Goal: Task Accomplishment & Management: Manage account settings

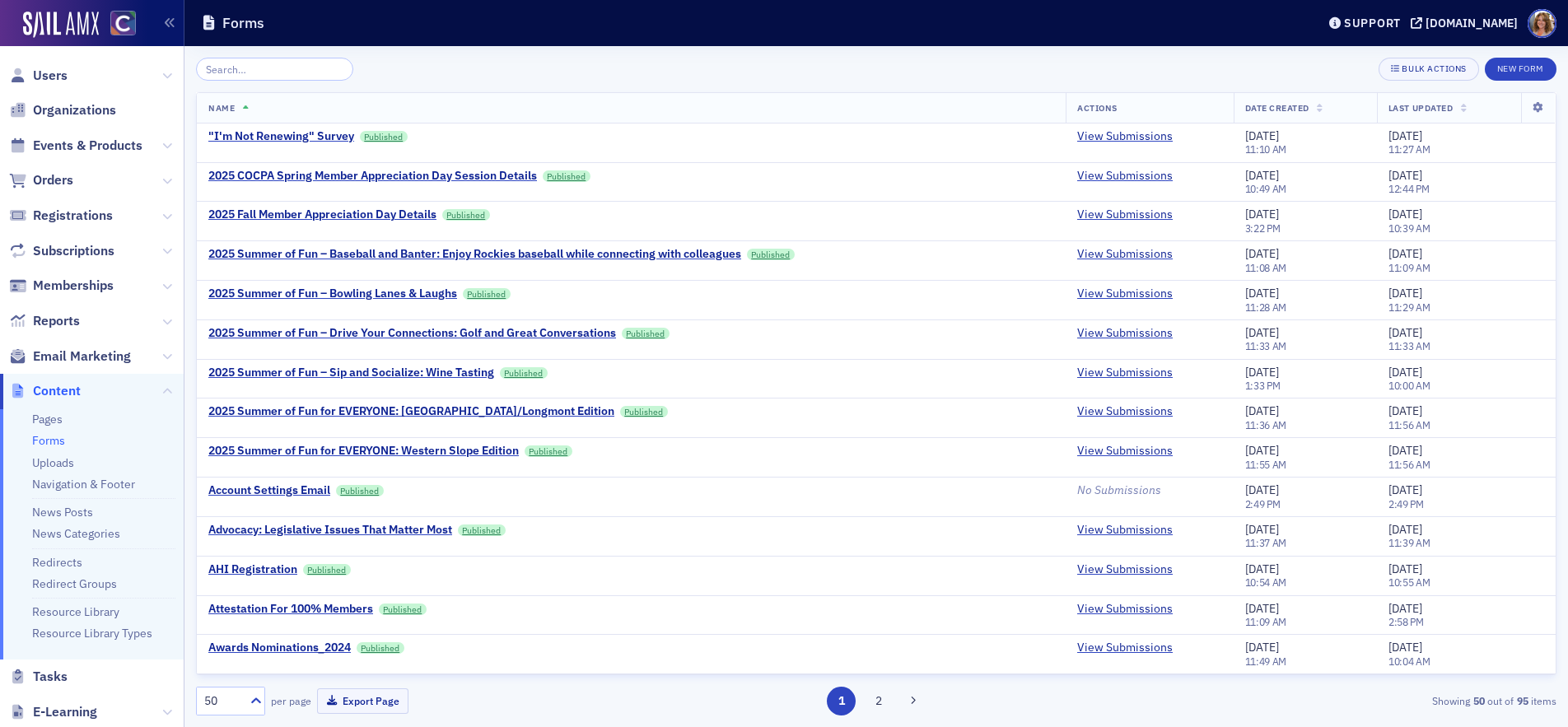
scroll to position [1416, 0]
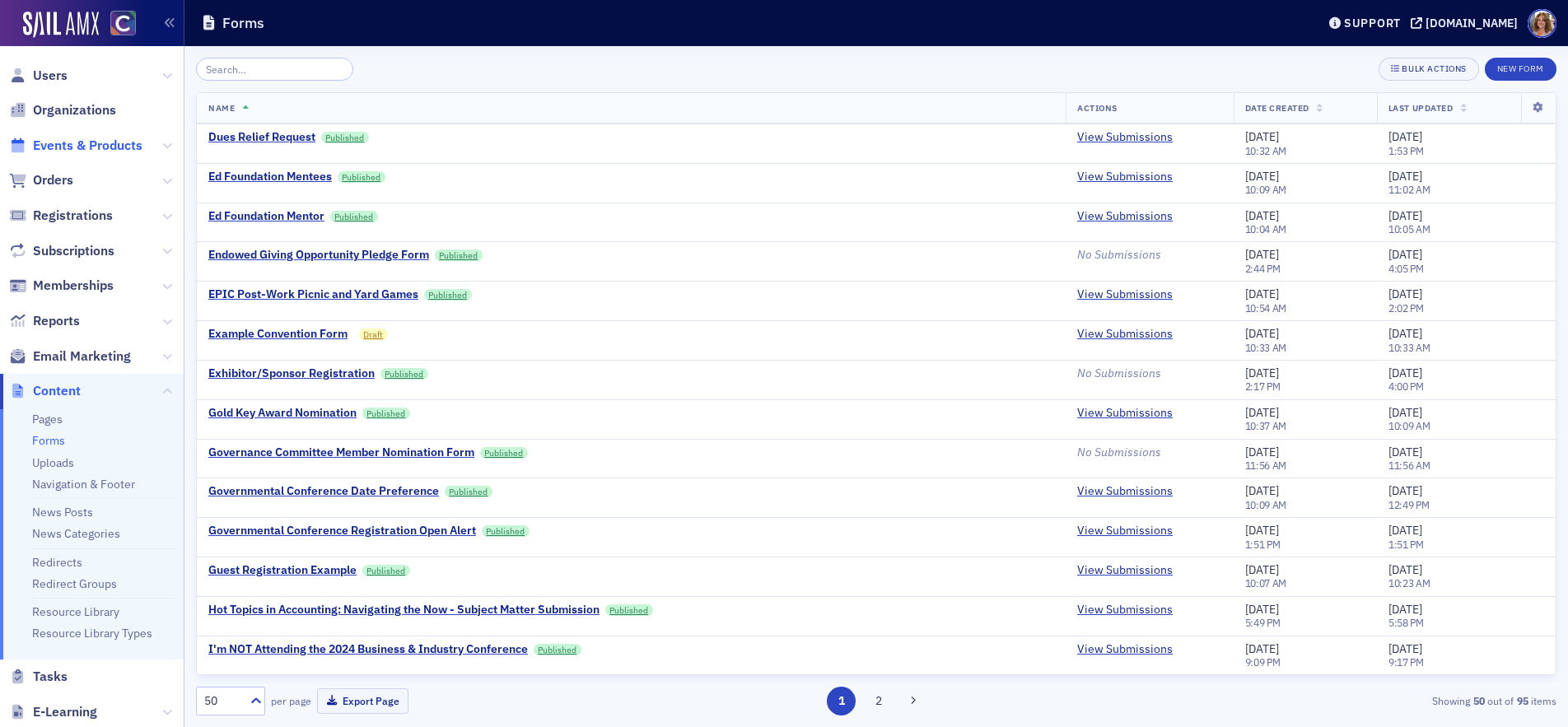
click at [114, 144] on span "Events & Products" at bounding box center [87, 146] width 110 height 18
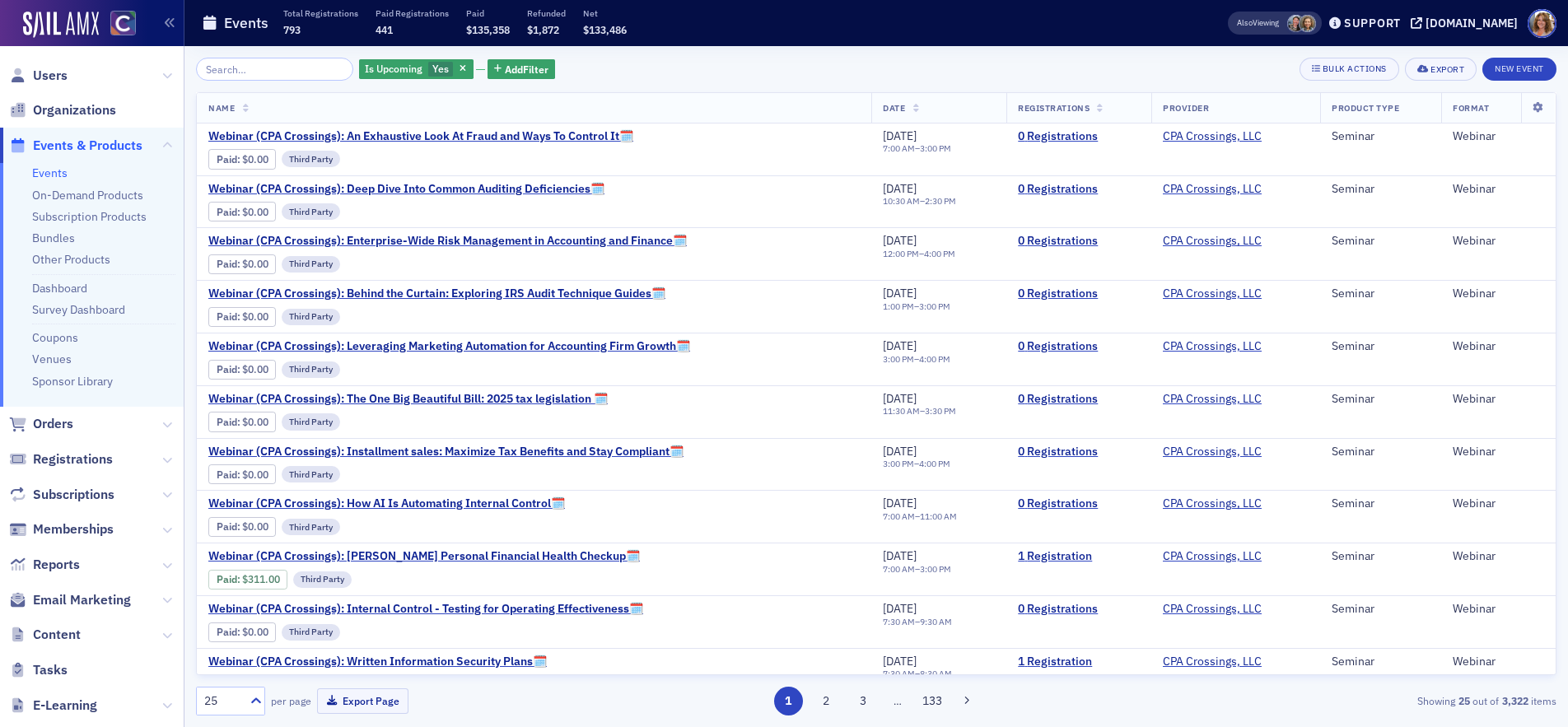
click at [258, 69] on input "search" at bounding box center [275, 69] width 157 height 23
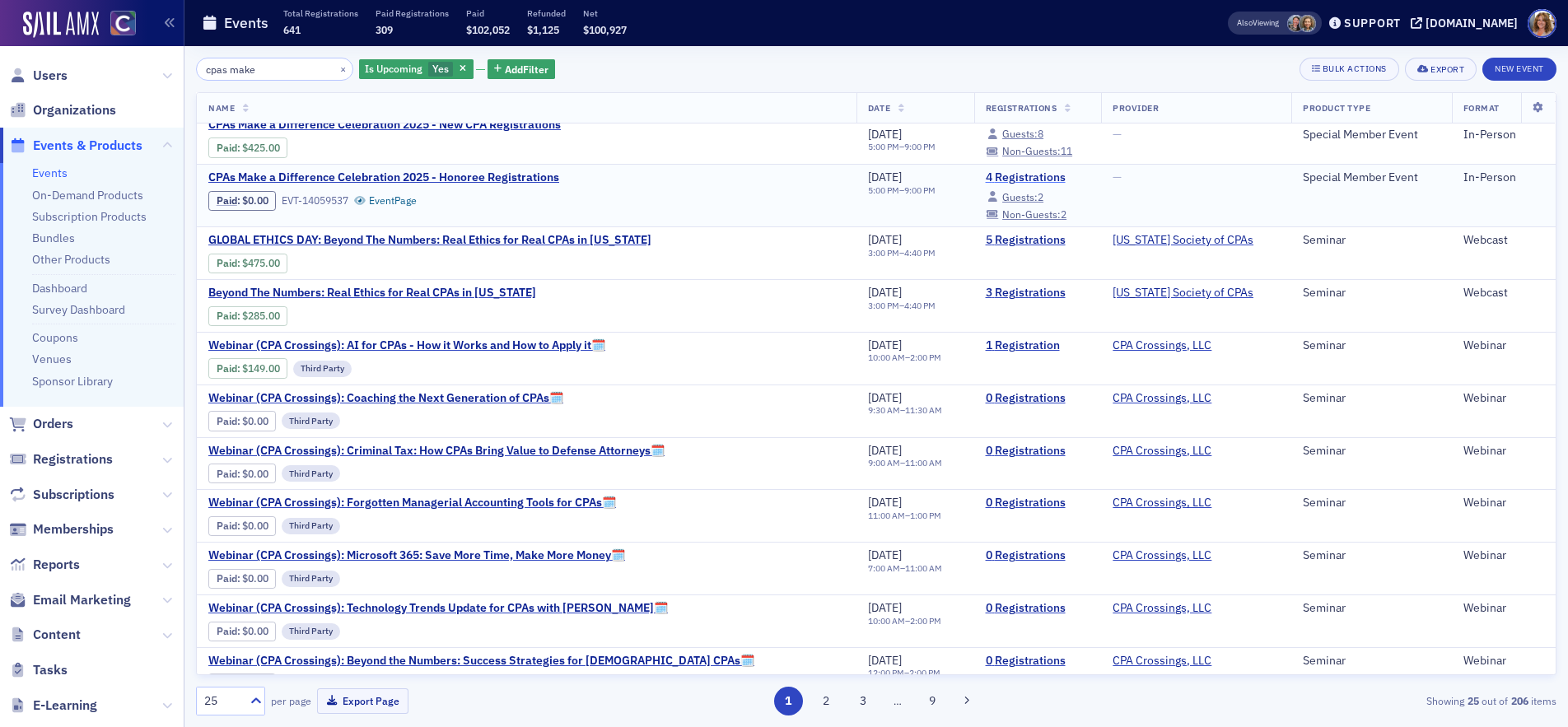
scroll to position [188, 0]
type input "cpas make"
click at [995, 175] on link "4 Registrations" at bounding box center [1039, 178] width 105 height 15
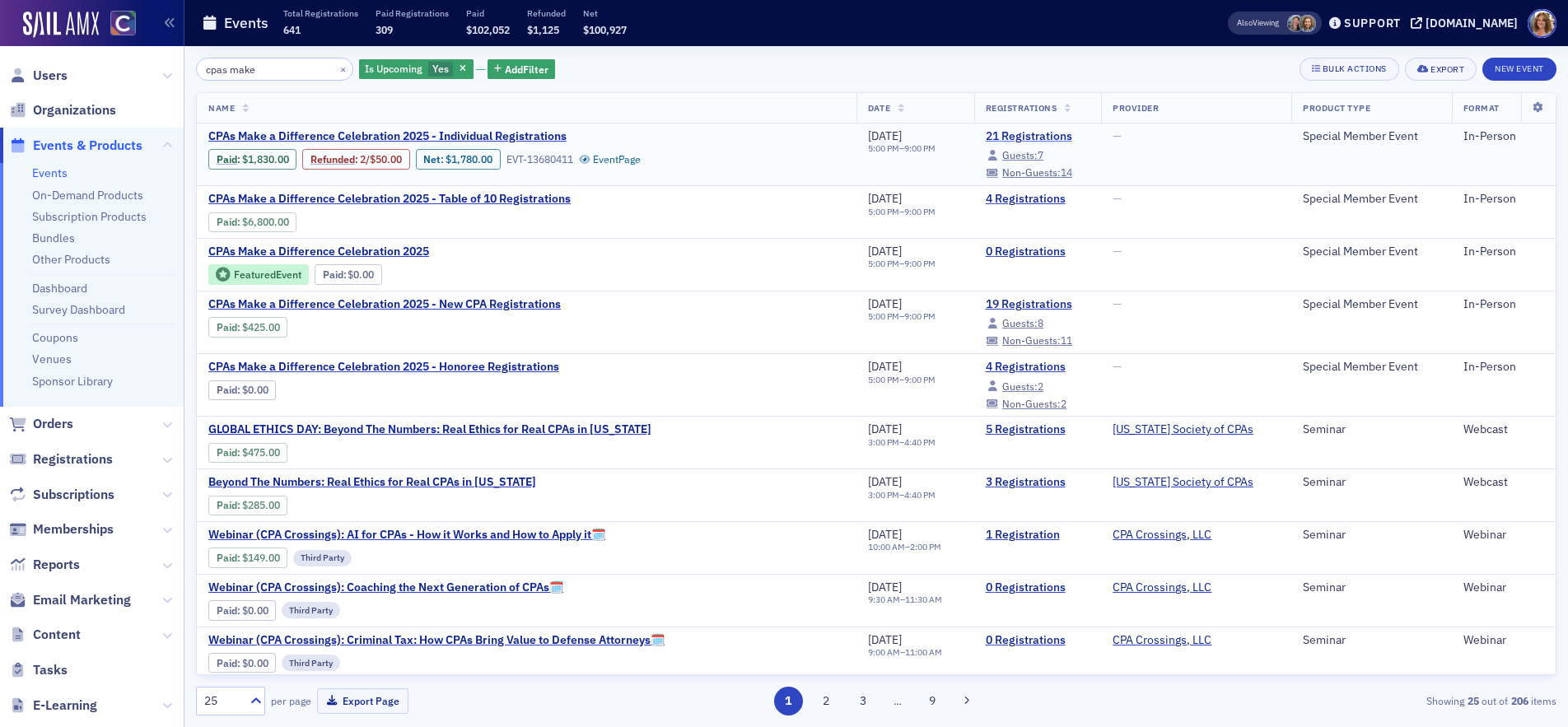
click at [990, 135] on link "21 Registrations" at bounding box center [1039, 136] width 105 height 15
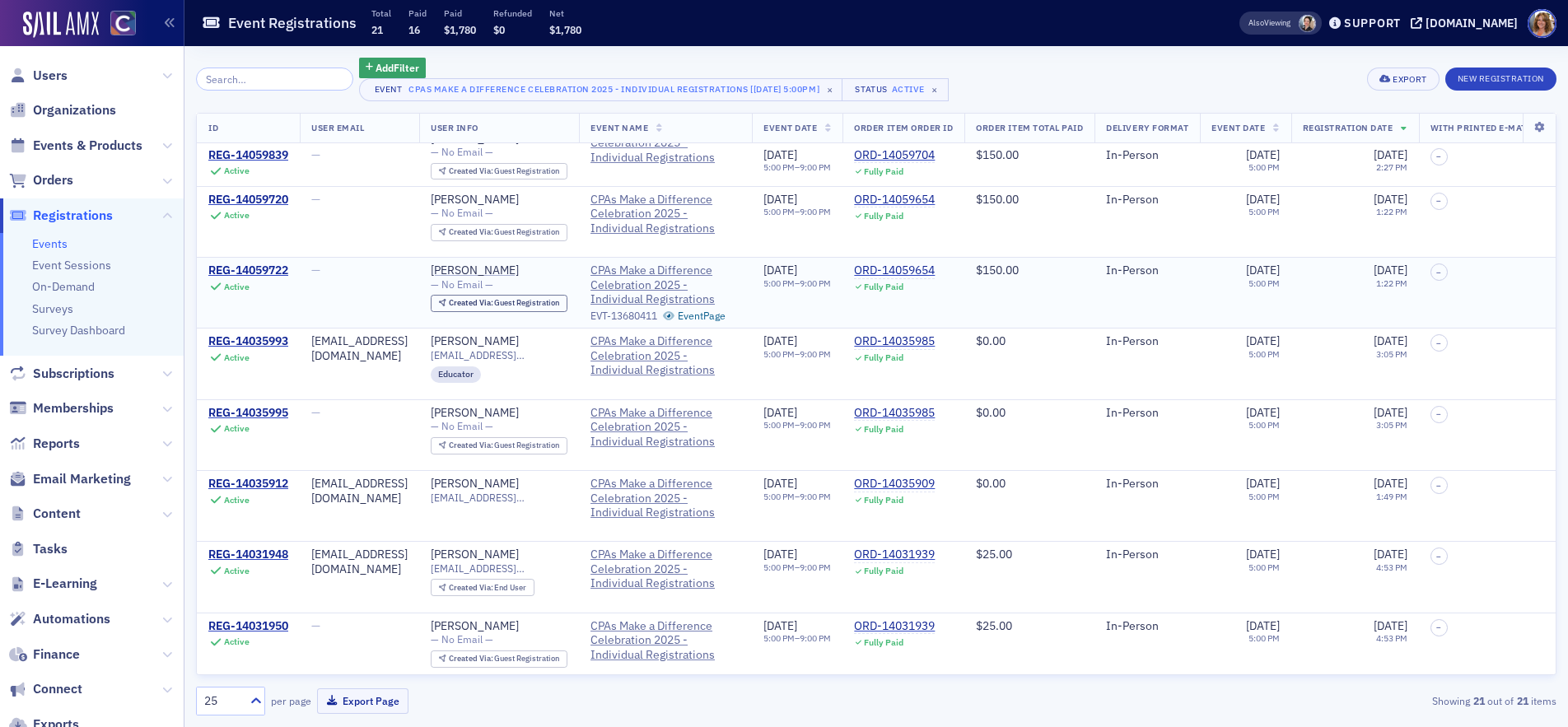
scroll to position [312, 0]
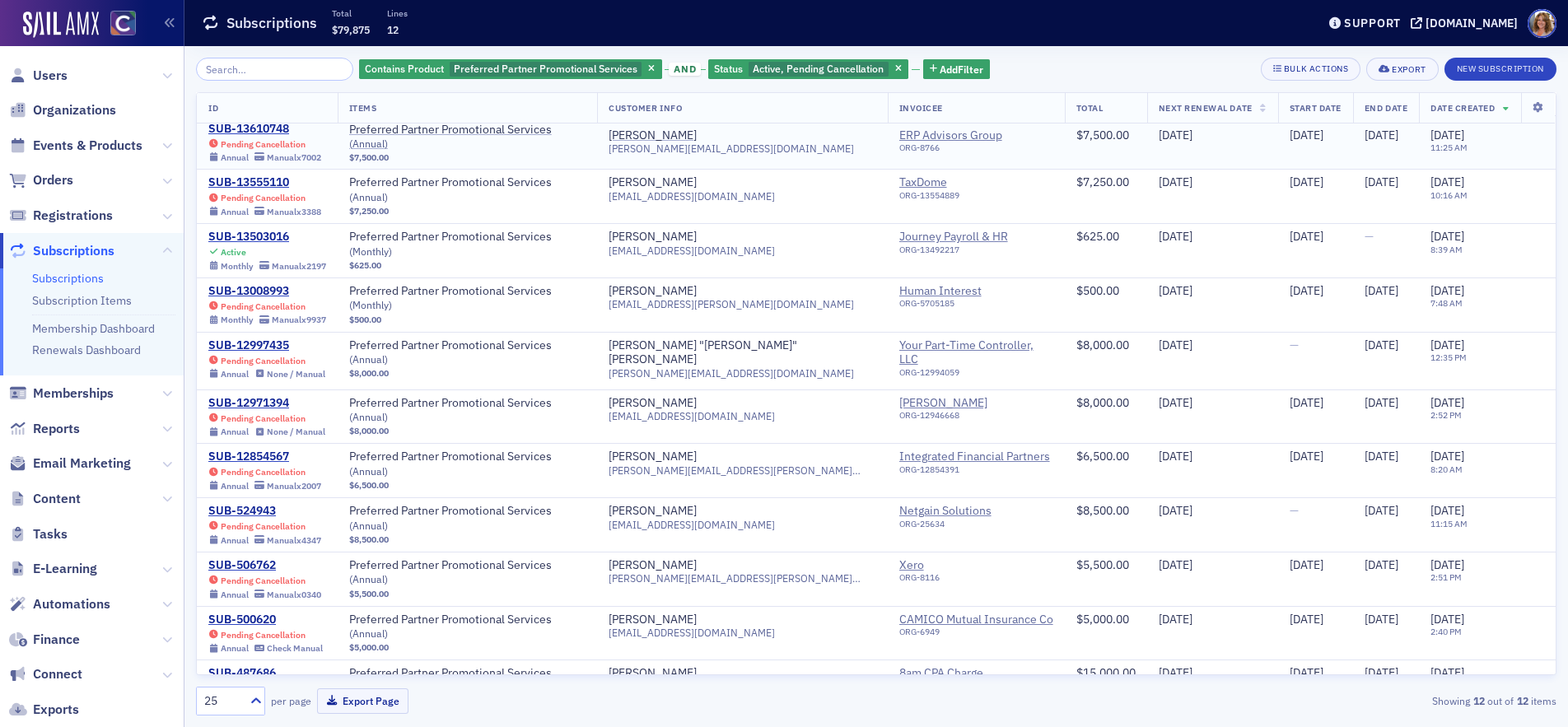
scroll to position [61, 0]
click at [266, 238] on div "SUB-13503016" at bounding box center [267, 238] width 117 height 15
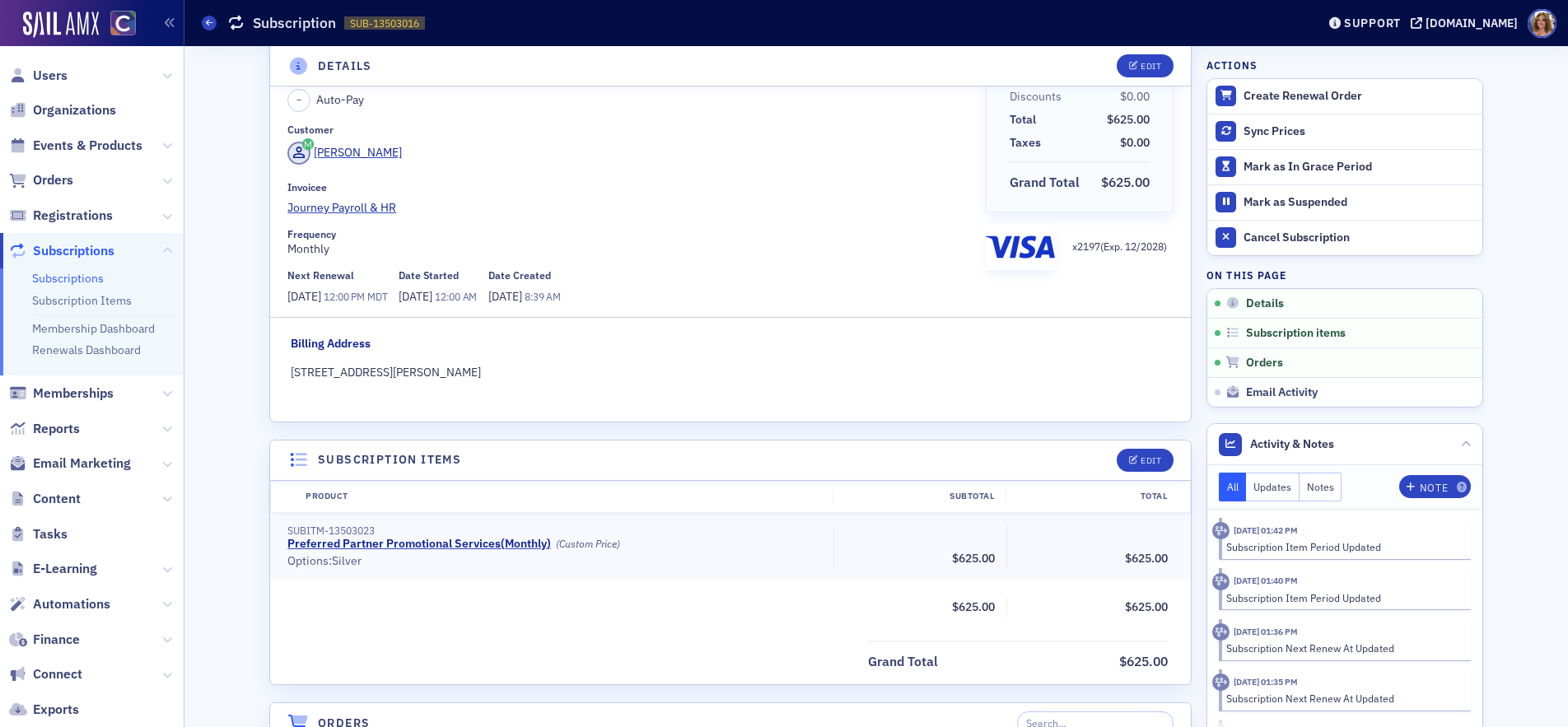
scroll to position [75, 0]
